Goal: Transaction & Acquisition: Purchase product/service

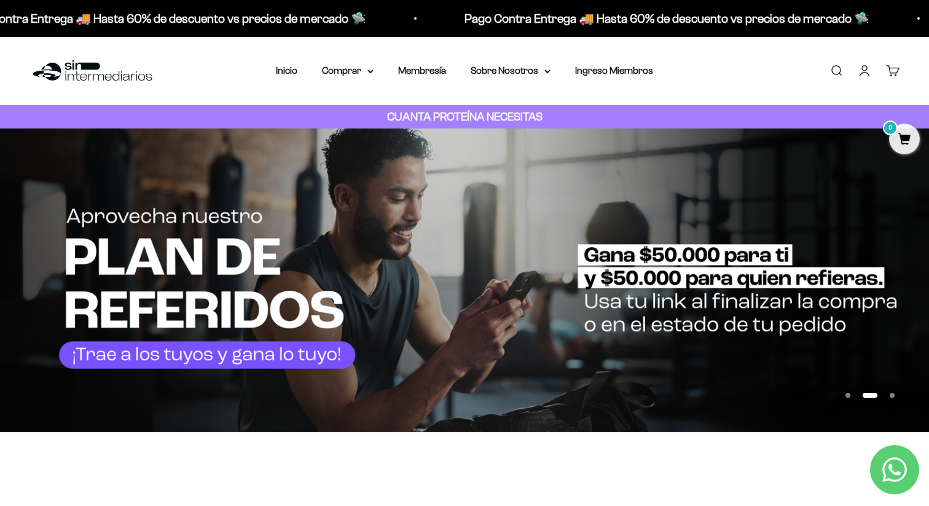
click at [869, 73] on link "Iniciar sesión" at bounding box center [865, 71] width 14 height 14
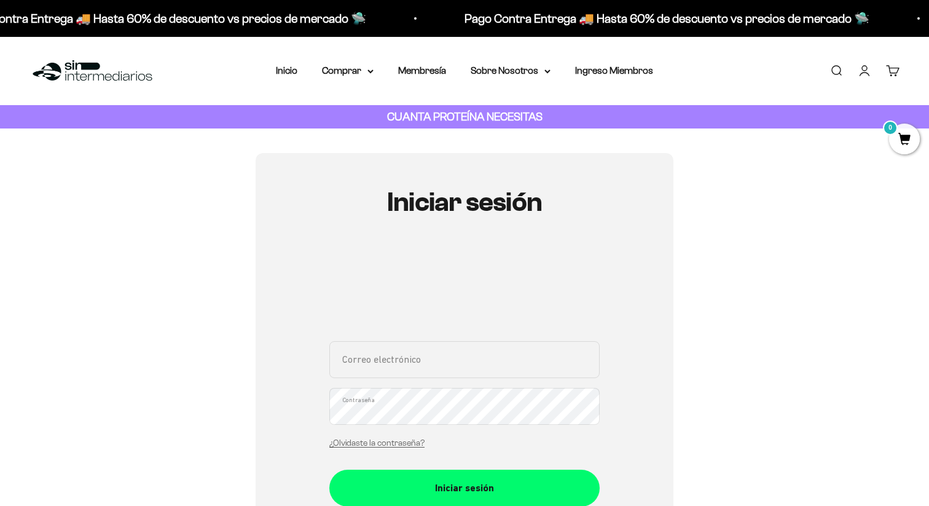
click at [398, 363] on input "Correo electrónico" at bounding box center [464, 359] width 270 height 37
type input "[EMAIL_ADDRESS][DOMAIN_NAME]"
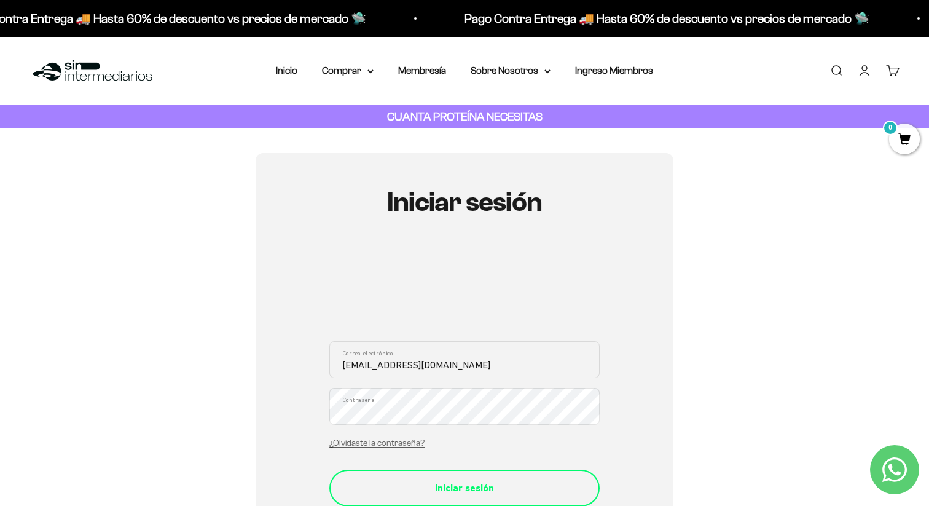
click at [454, 486] on div "Iniciar sesión" at bounding box center [464, 488] width 221 height 16
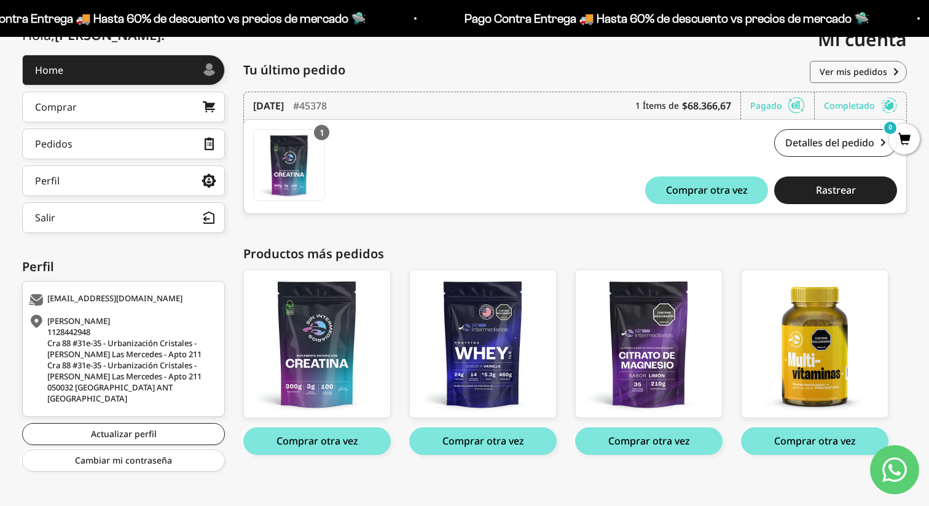
scroll to position [164, 0]
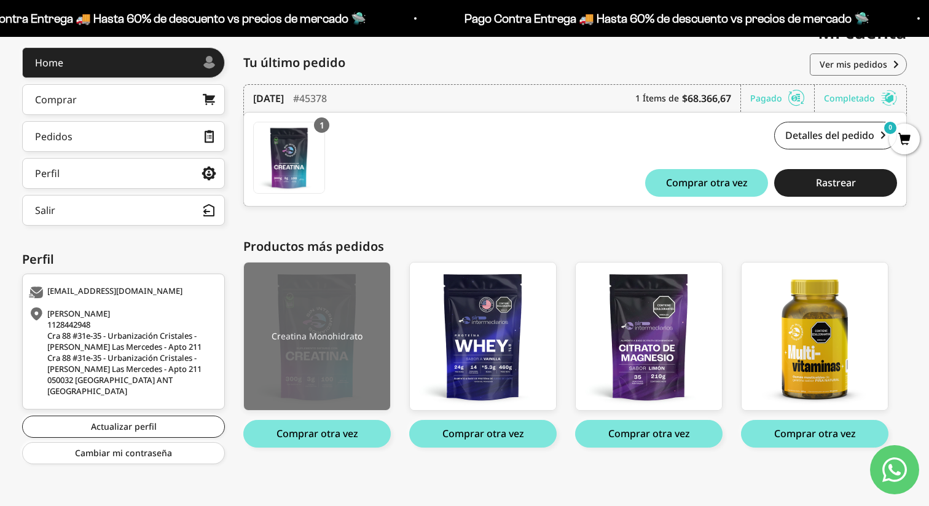
click at [334, 341] on img at bounding box center [317, 336] width 146 height 148
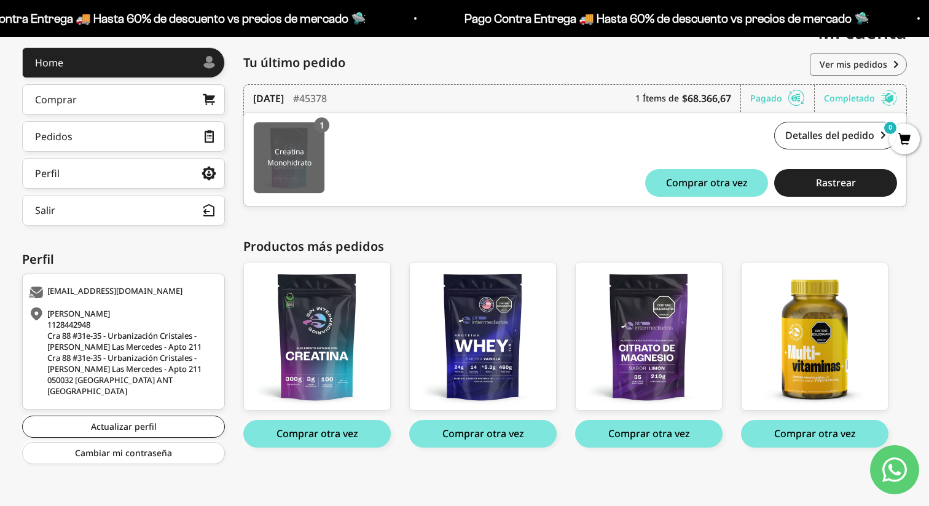
click at [296, 165] on img at bounding box center [289, 157] width 71 height 71
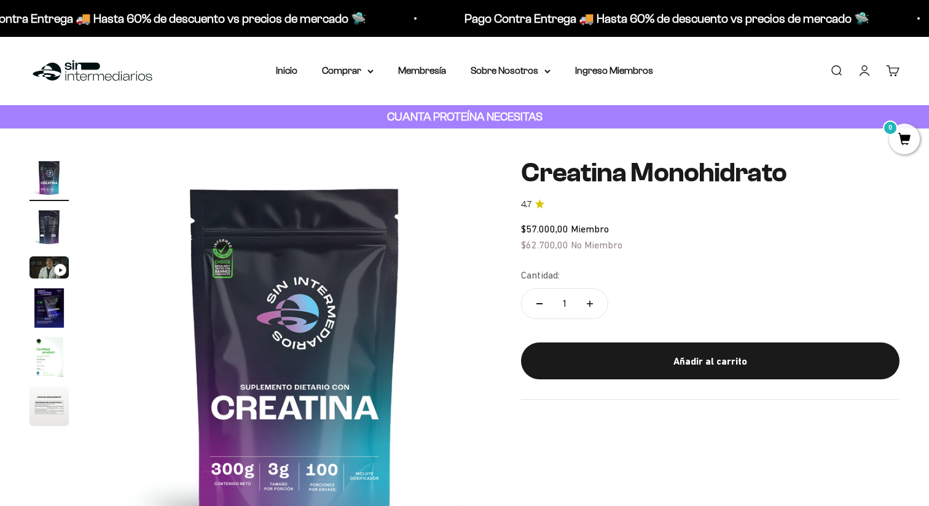
click at [591, 301] on icon "Aumentar cantidad" at bounding box center [590, 304] width 6 height 6
type input "3"
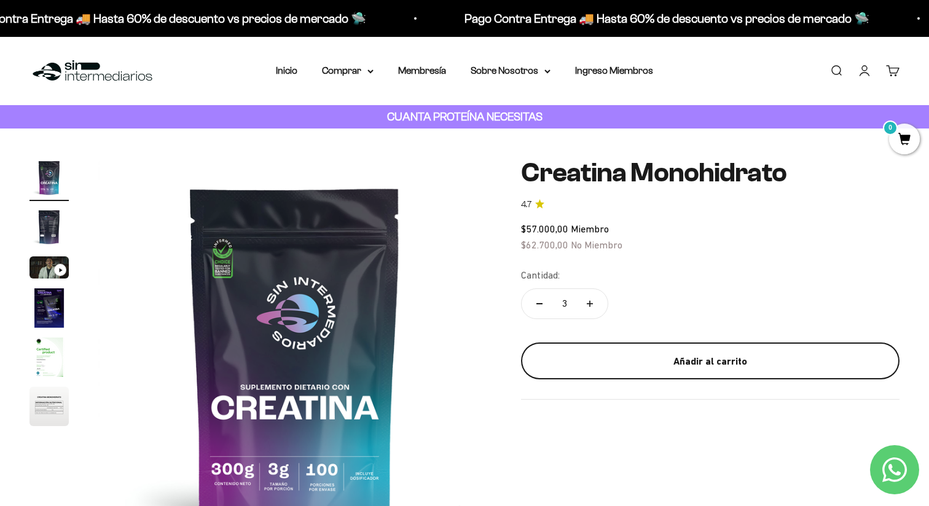
click at [656, 361] on div "Añadir al carrito" at bounding box center [710, 361] width 329 height 16
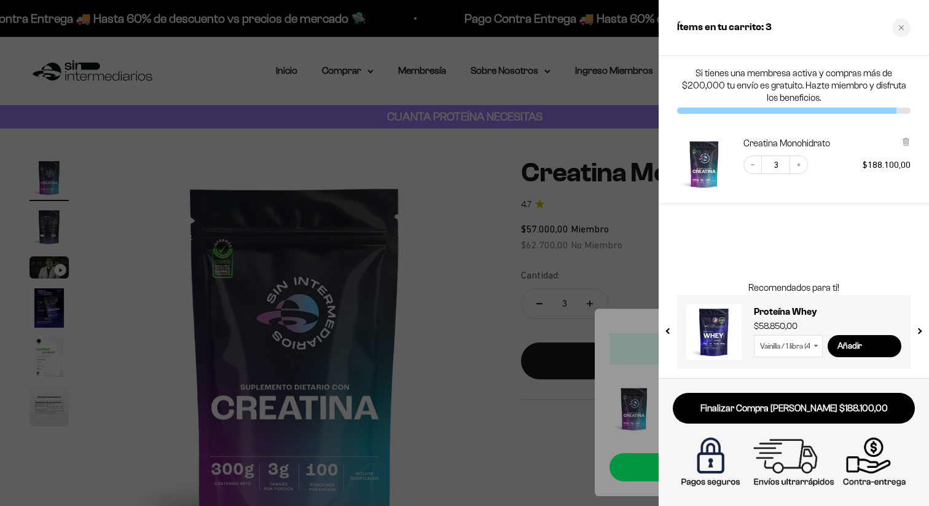
click at [446, 152] on div at bounding box center [464, 253] width 929 height 506
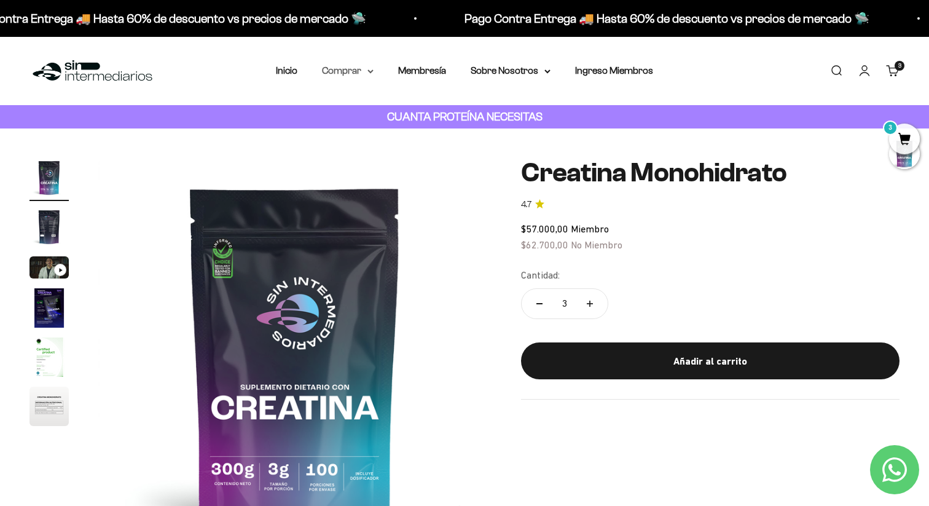
click at [362, 73] on summary "Comprar" at bounding box center [348, 71] width 52 height 16
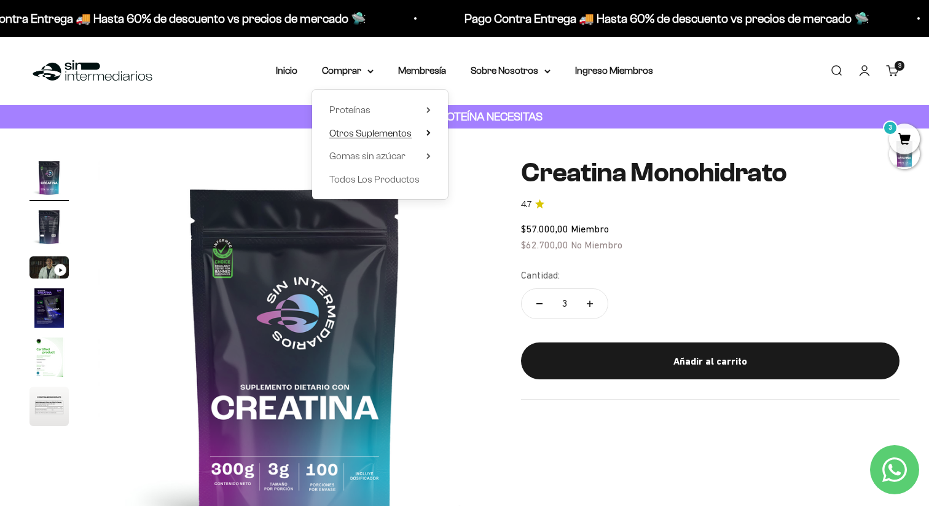
click at [430, 132] on icon at bounding box center [428, 132] width 2 height 5
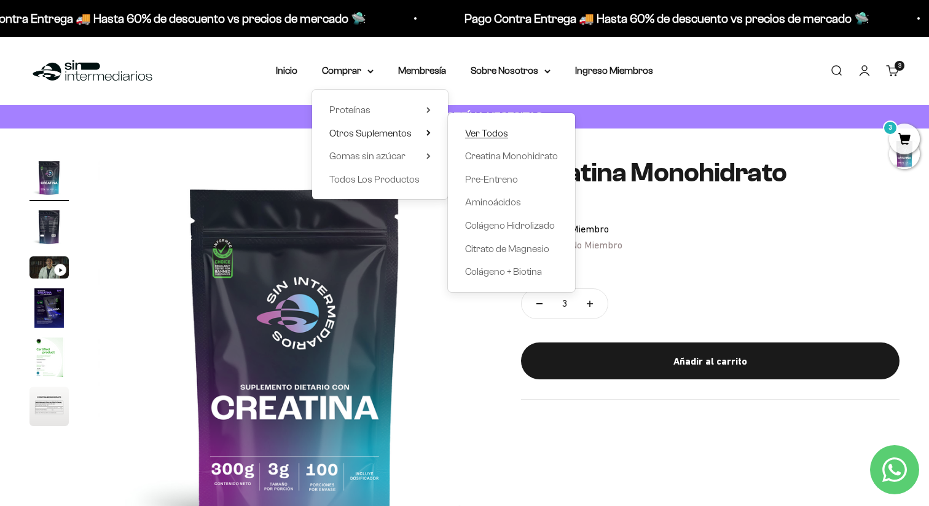
click at [492, 134] on span "Ver Todos" at bounding box center [486, 133] width 43 height 10
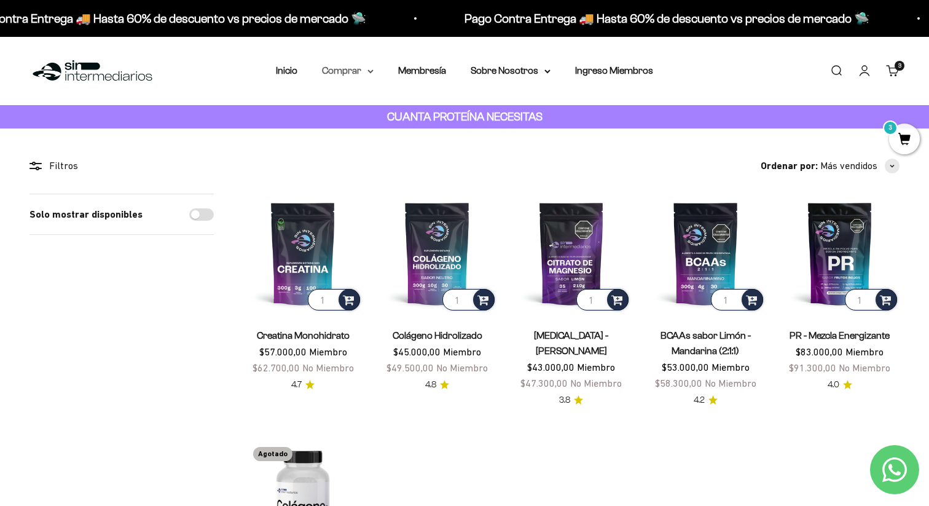
click at [365, 73] on summary "Comprar" at bounding box center [348, 71] width 52 height 16
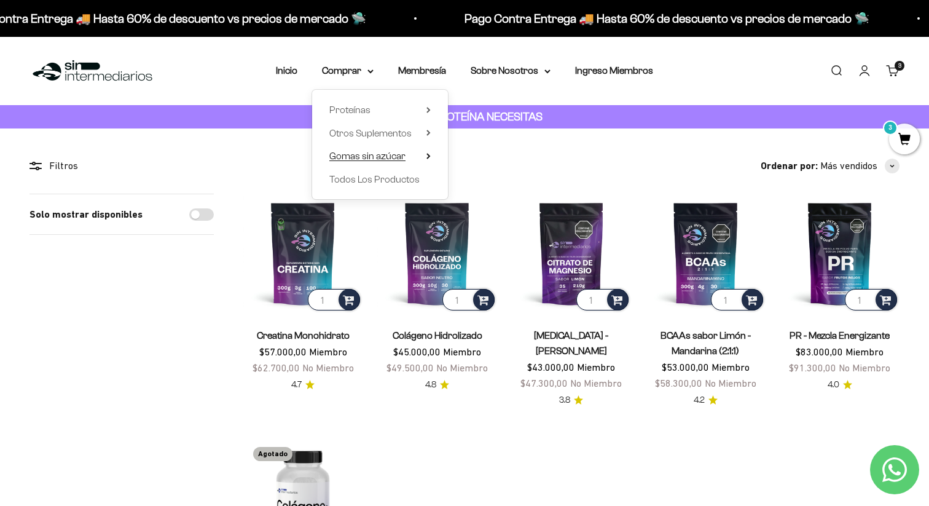
click at [408, 157] on summary "Gomas sin azúcar" at bounding box center [379, 156] width 101 height 16
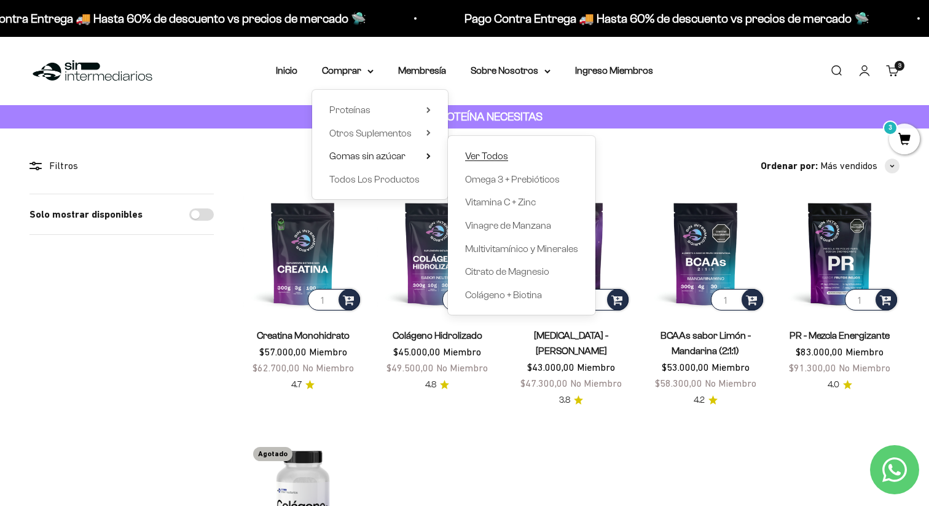
click at [477, 156] on span "Ver Todos" at bounding box center [486, 156] width 43 height 10
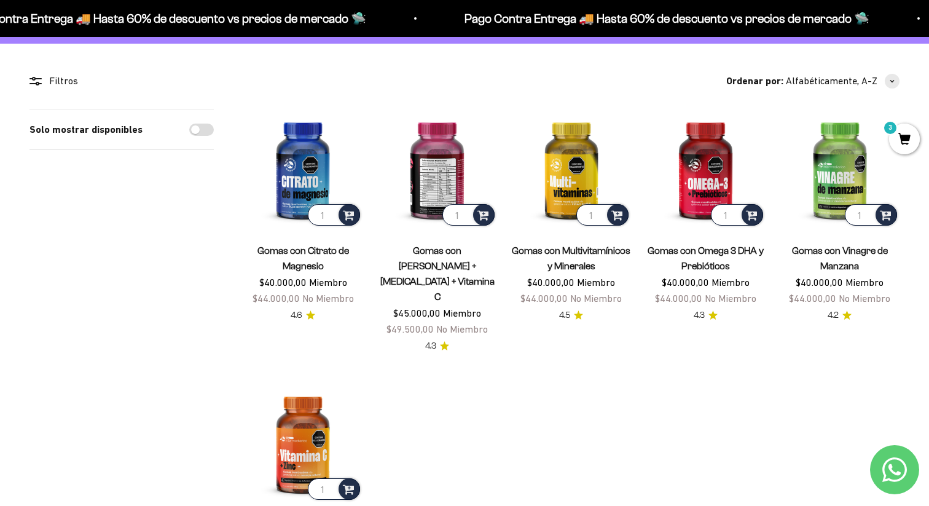
scroll to position [94, 0]
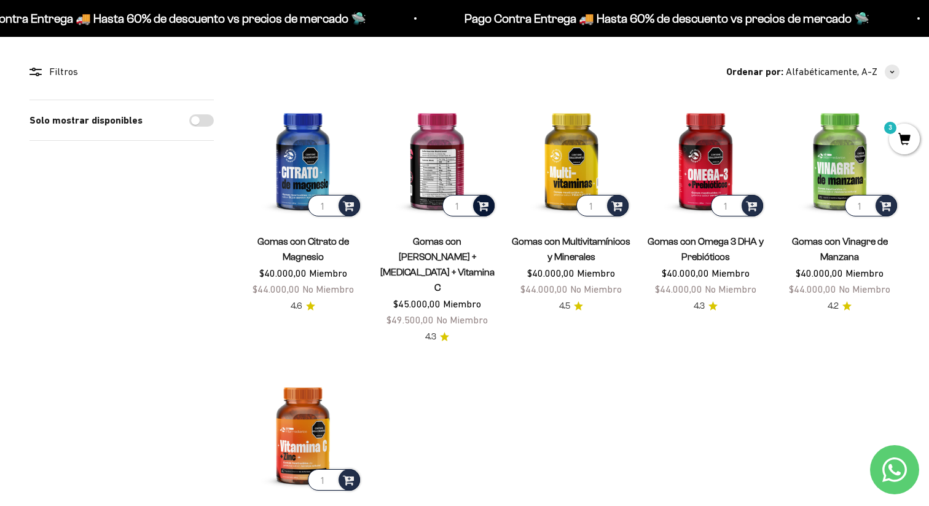
click at [487, 205] on span at bounding box center [484, 205] width 12 height 14
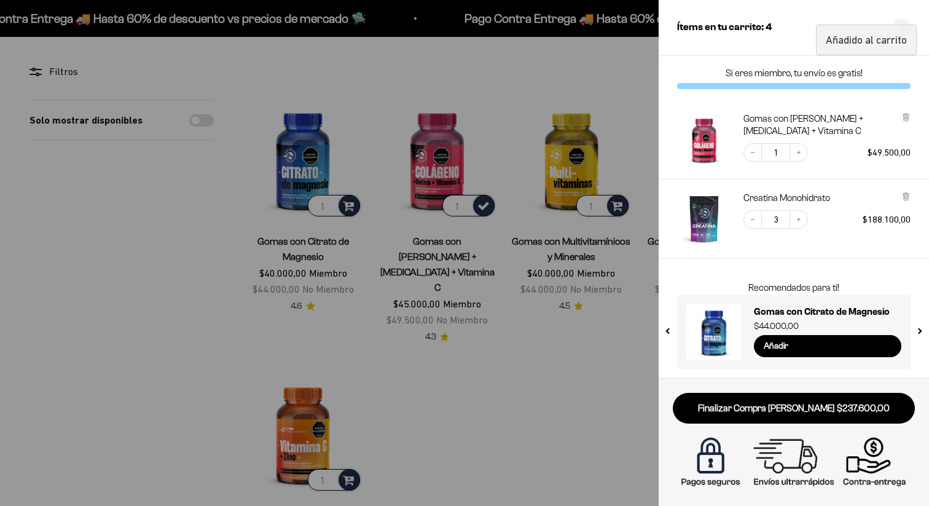
click at [620, 207] on div at bounding box center [464, 253] width 929 height 506
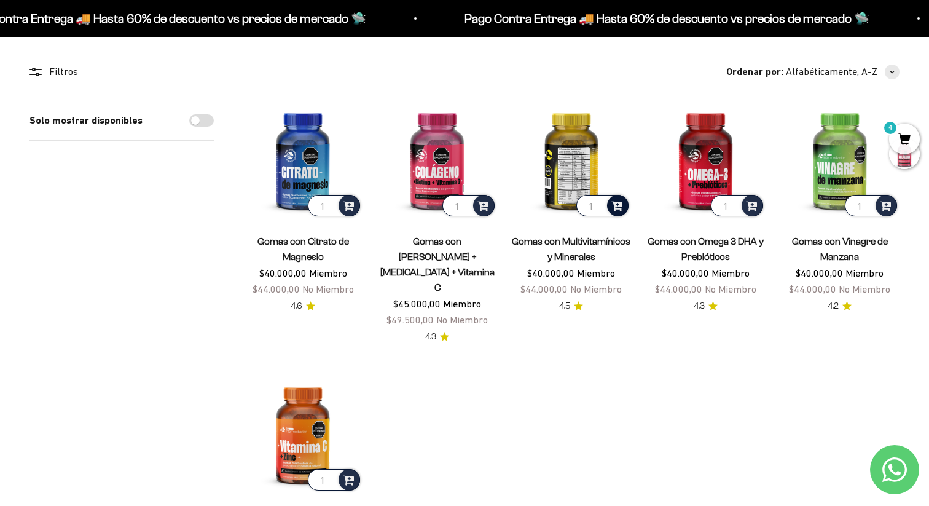
click at [618, 204] on span at bounding box center [618, 205] width 12 height 14
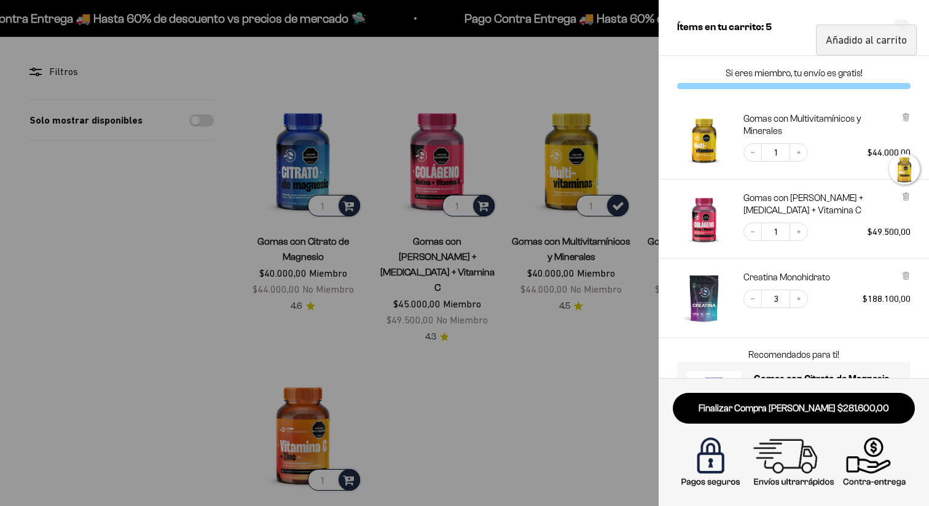
click at [495, 396] on div at bounding box center [464, 253] width 929 height 506
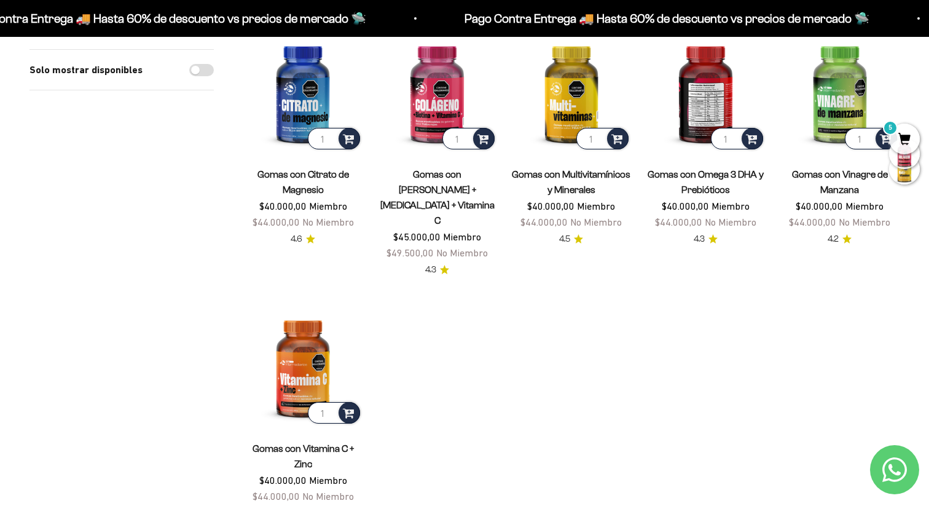
scroll to position [162, 0]
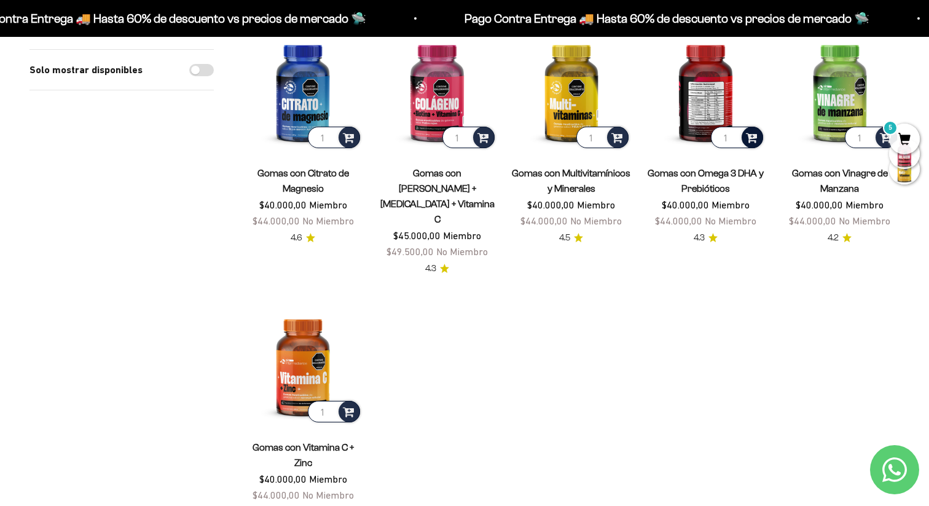
click at [749, 135] on span at bounding box center [752, 137] width 12 height 14
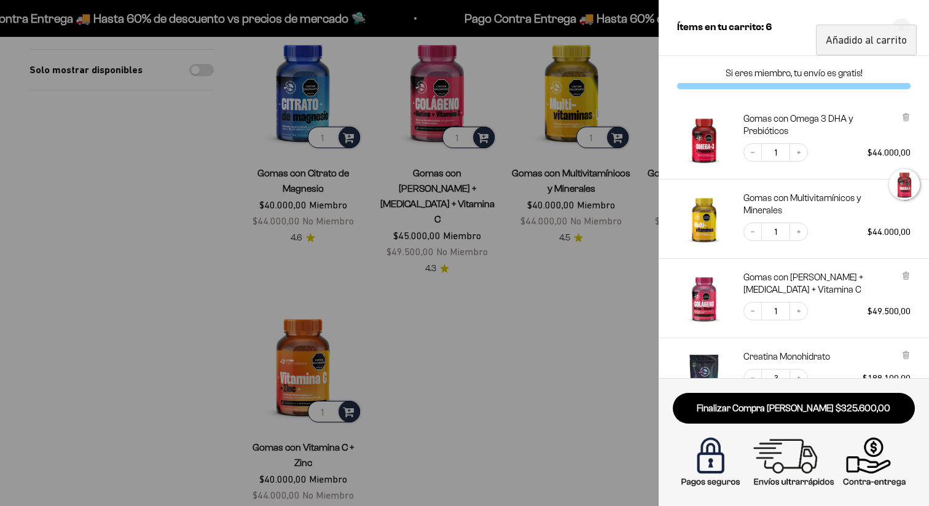
click at [538, 279] on div at bounding box center [464, 253] width 929 height 506
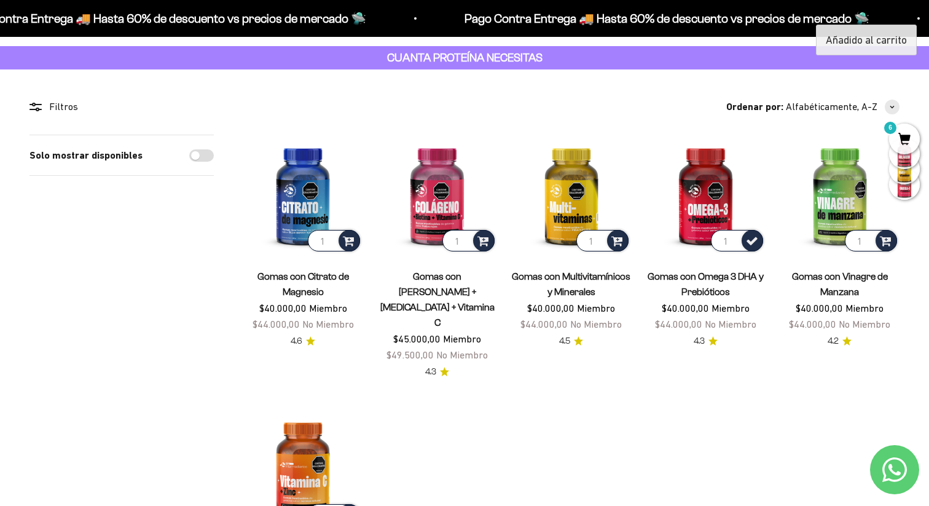
scroll to position [0, 0]
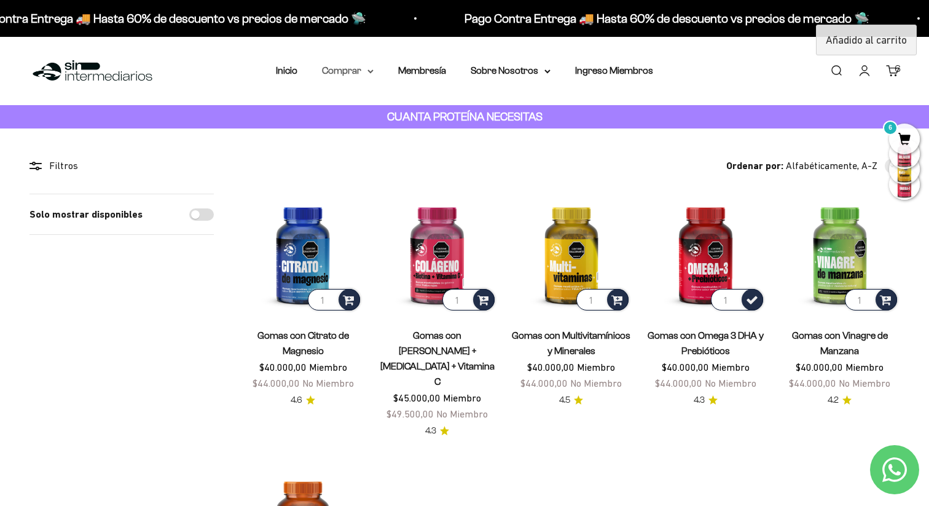
click at [368, 72] on icon at bounding box center [371, 71] width 6 height 4
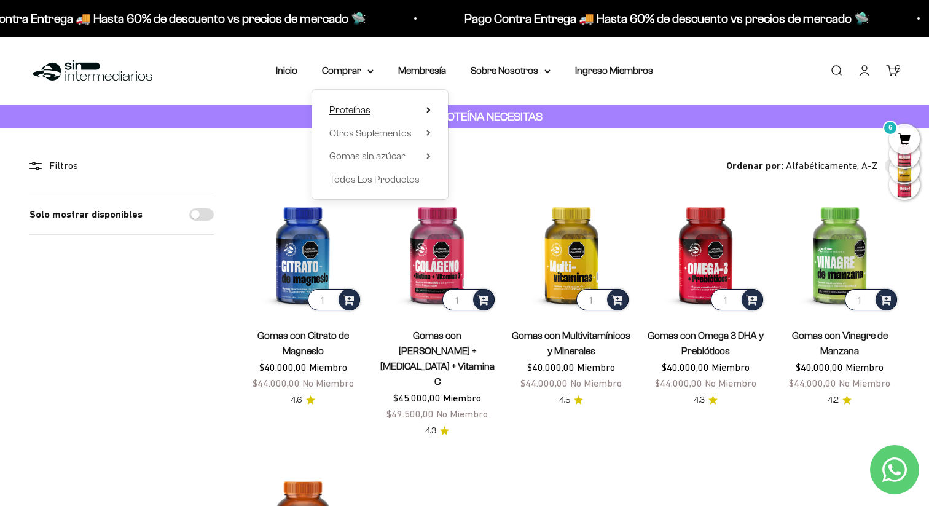
click at [430, 111] on icon at bounding box center [429, 110] width 4 height 6
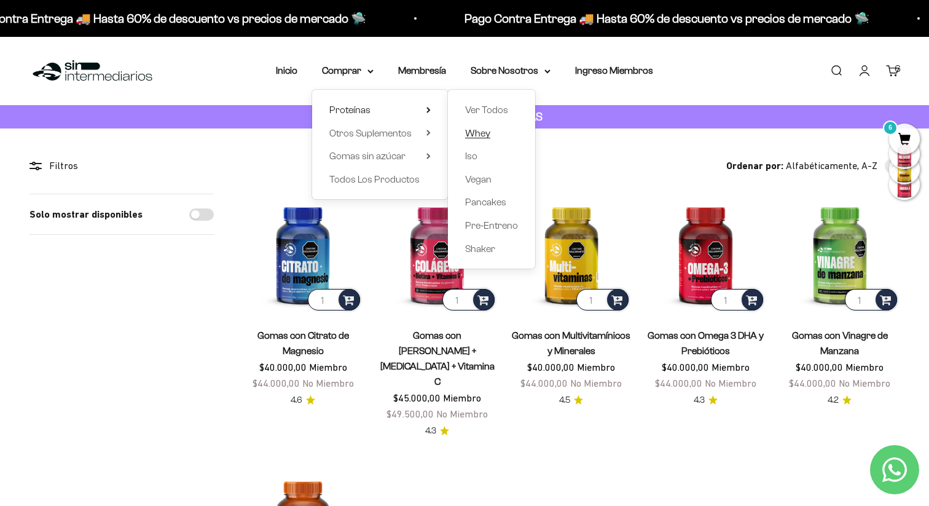
click at [487, 133] on span "Whey" at bounding box center [477, 133] width 25 height 10
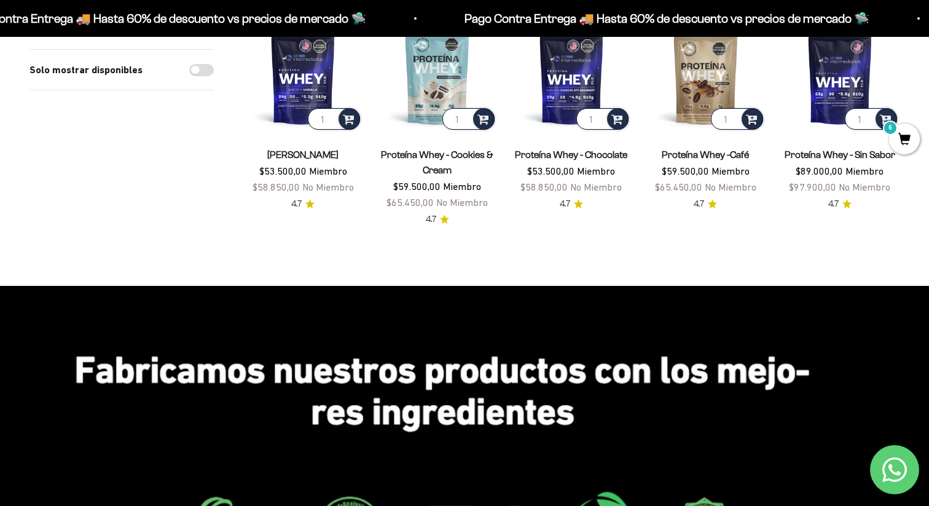
scroll to position [189, 0]
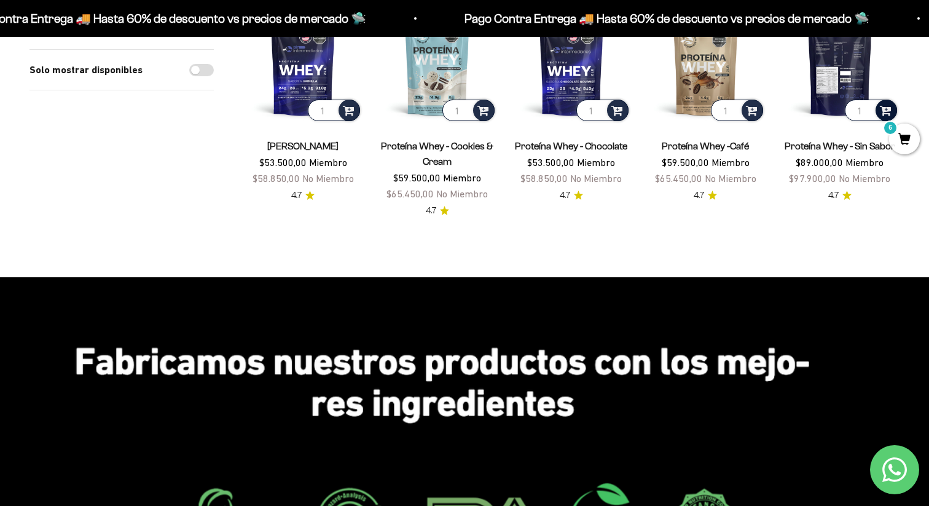
click at [885, 110] on span at bounding box center [886, 110] width 12 height 14
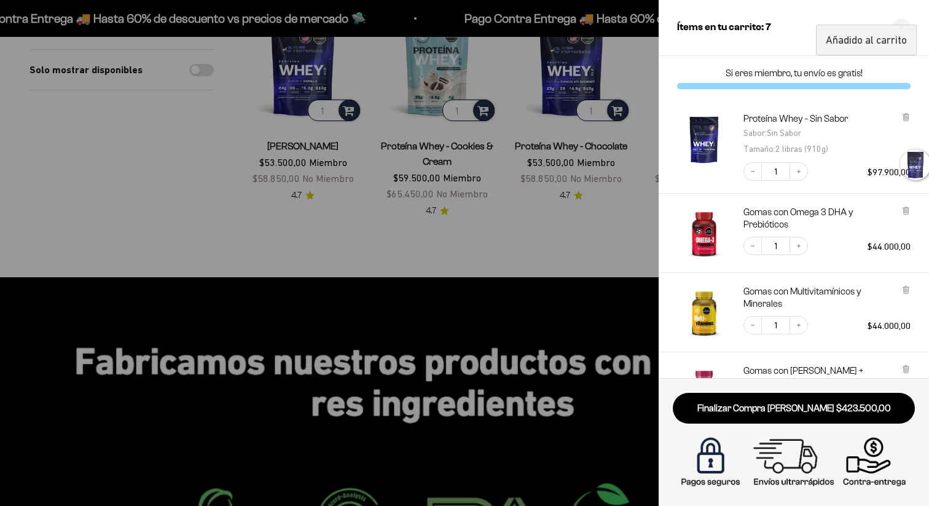
click at [432, 242] on div at bounding box center [464, 253] width 929 height 506
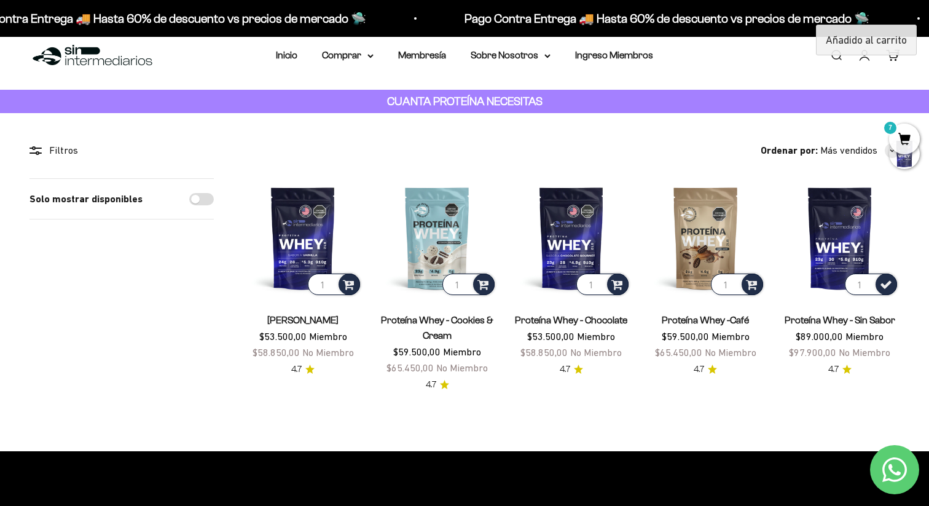
scroll to position [0, 0]
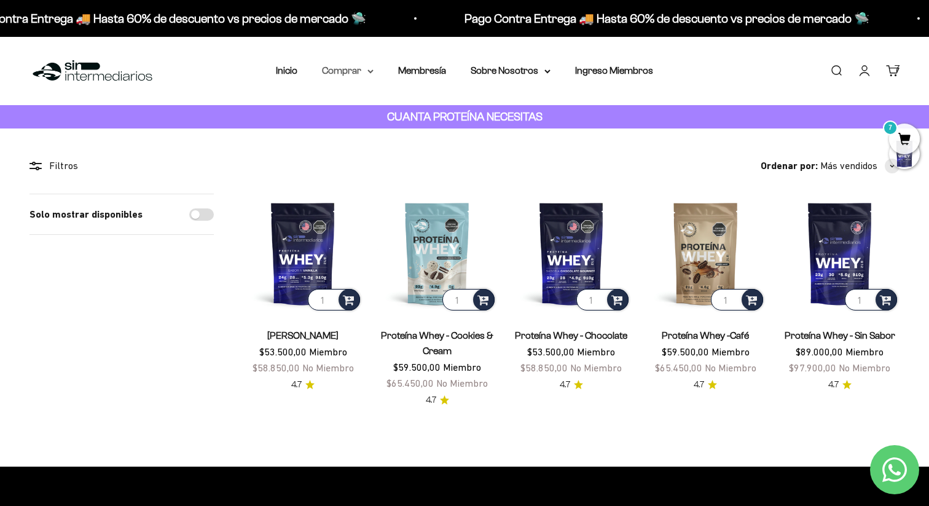
click at [371, 73] on icon at bounding box center [371, 71] width 6 height 4
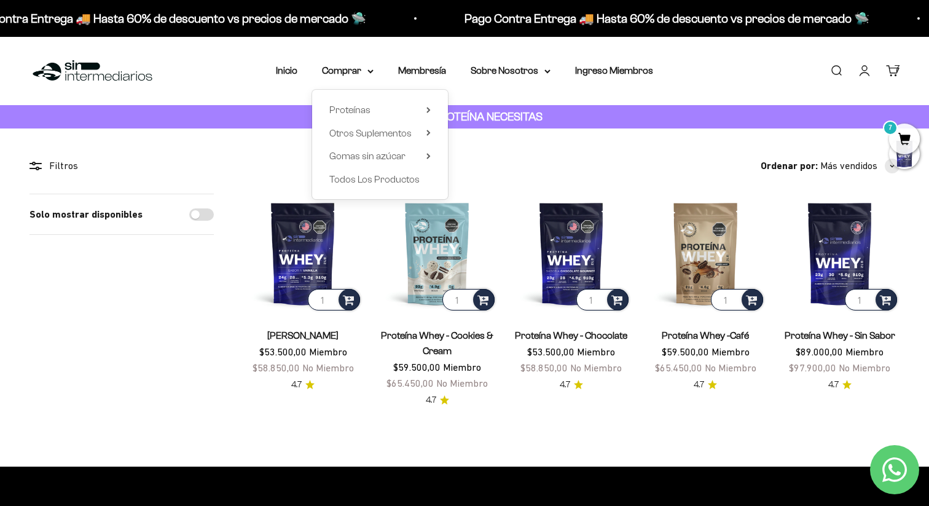
click at [433, 112] on div "Proteínas Ver Todos Whey Iso Vegan Shaker" at bounding box center [380, 144] width 136 height 109
click at [427, 110] on icon at bounding box center [429, 110] width 4 height 6
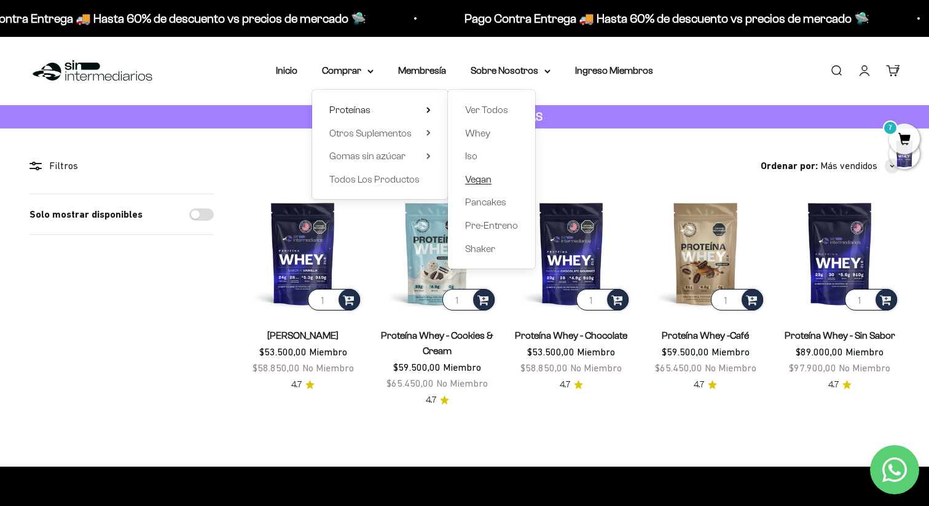
click at [481, 178] on span "Vegan" at bounding box center [478, 179] width 26 height 10
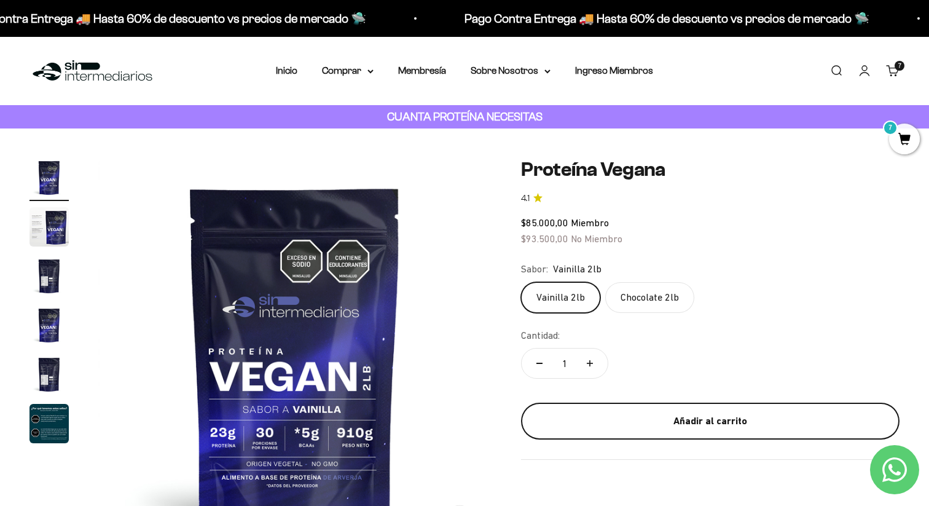
click at [622, 425] on div "Añadir al carrito" at bounding box center [710, 421] width 329 height 16
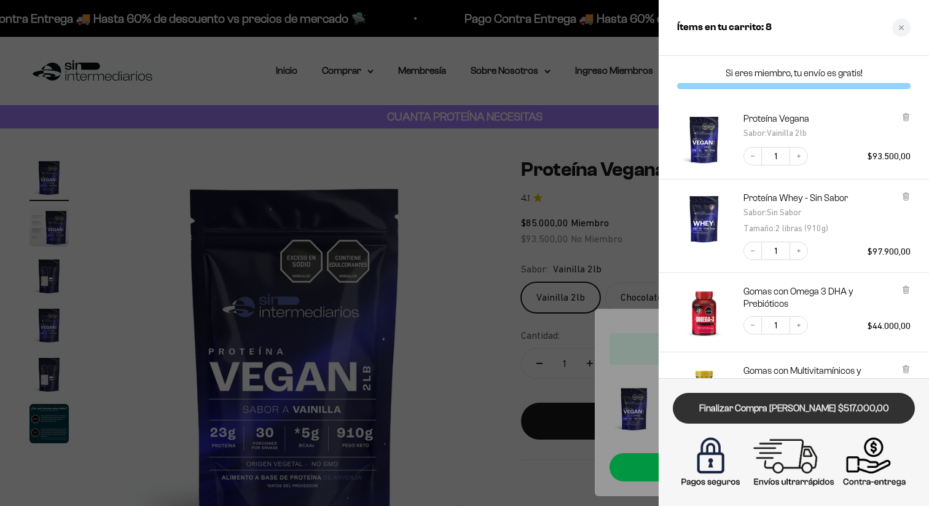
click at [763, 406] on link "Finalizar Compra [PERSON_NAME] $517.000,00" at bounding box center [794, 408] width 242 height 31
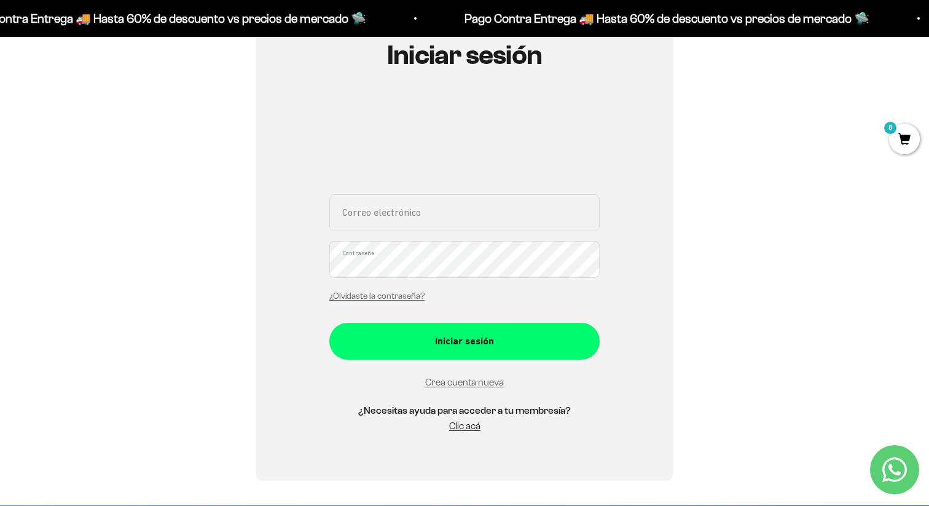
scroll to position [152, 0]
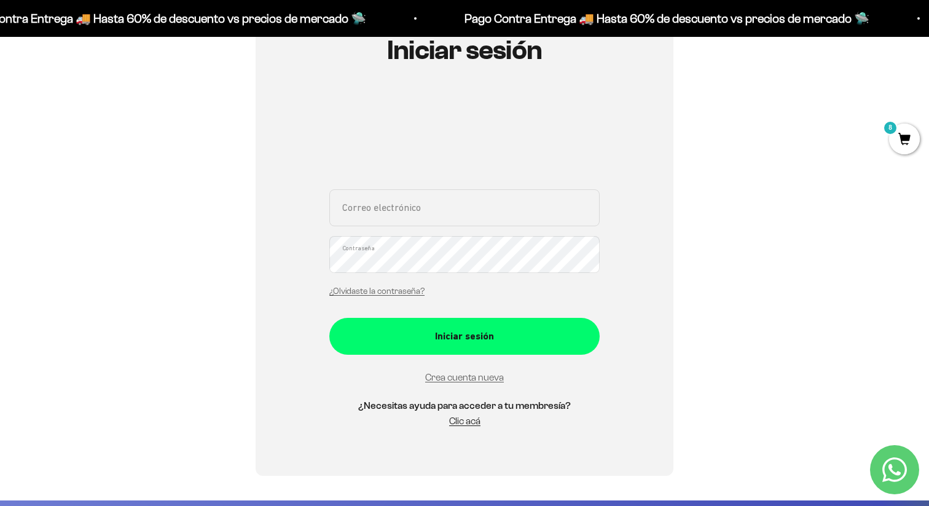
click at [396, 205] on input "Correo electrónico" at bounding box center [464, 207] width 270 height 37
type input "[EMAIL_ADDRESS][DOMAIN_NAME]"
click at [329, 318] on button "Iniciar sesión" at bounding box center [464, 336] width 270 height 37
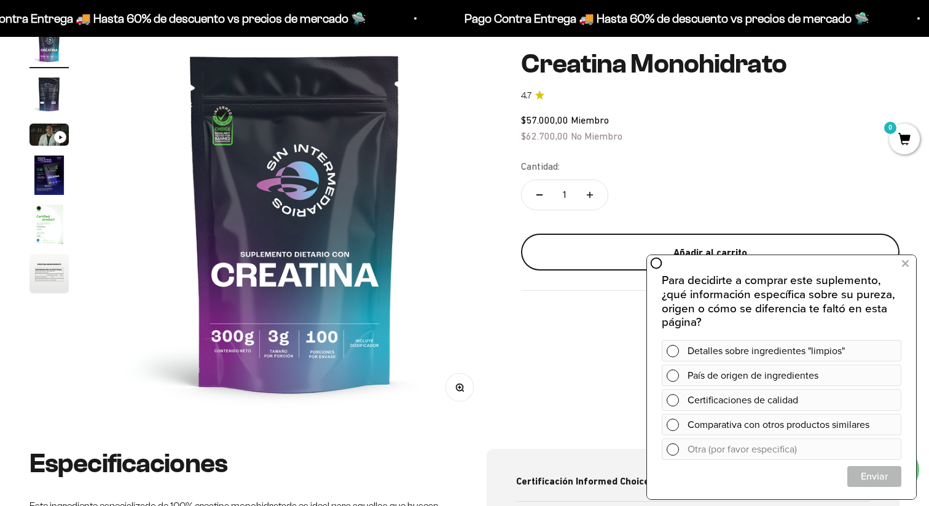
scroll to position [134, 0]
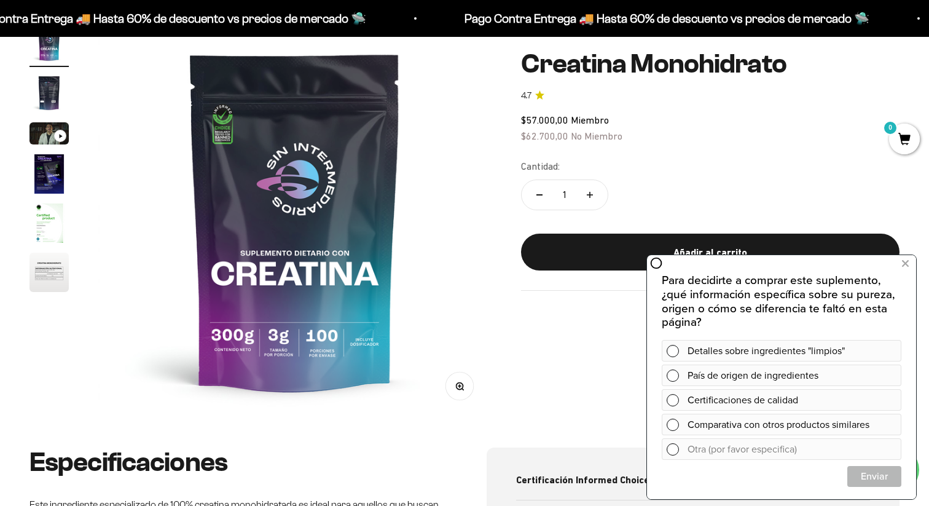
click at [705, 270] on div "Para decidirte a comprar este suplemento, ¿qué información específica sobre su …" at bounding box center [781, 376] width 269 height 244
click at [740, 396] on div "Certificaciones de calidad" at bounding box center [792, 400] width 209 height 22
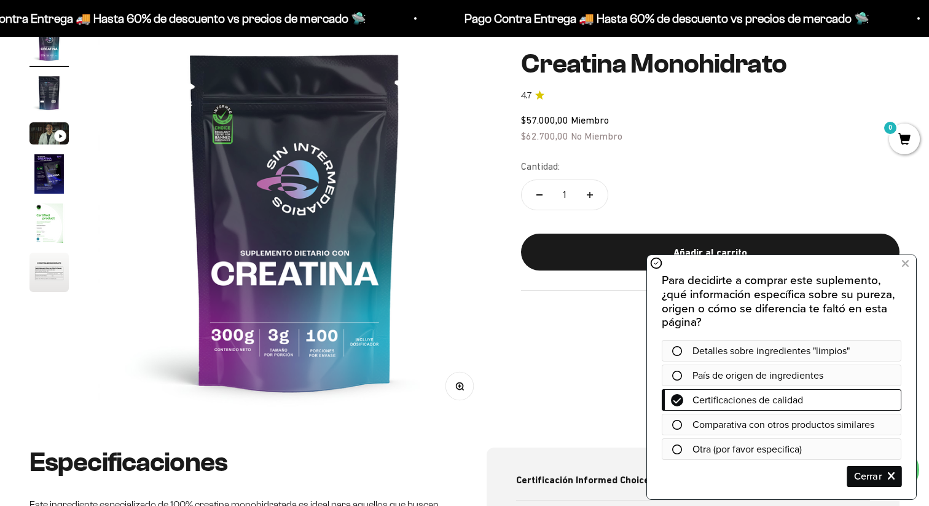
click at [864, 477] on span "Cerrar" at bounding box center [874, 477] width 53 height 22
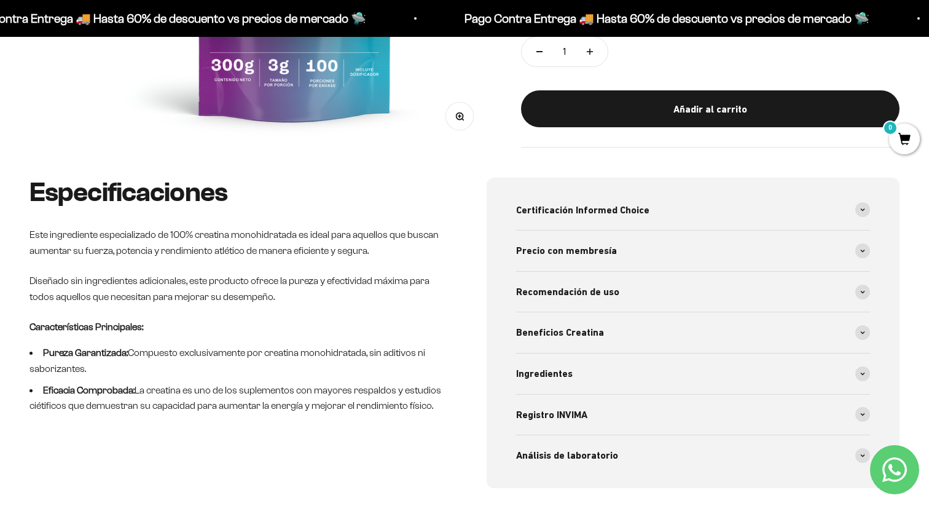
scroll to position [404, 0]
click at [622, 286] on div "Recomendación de uso" at bounding box center [693, 291] width 354 height 41
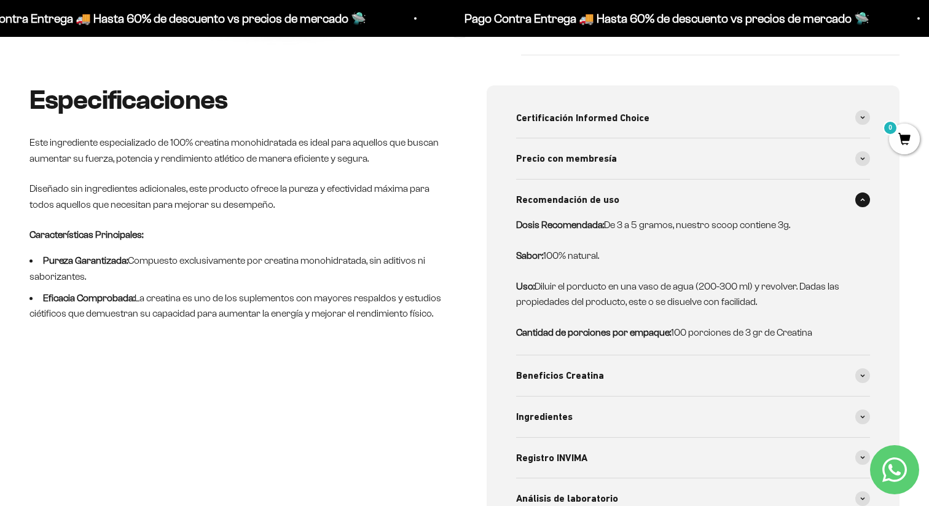
scroll to position [511, 0]
